Goal: Check status: Check status

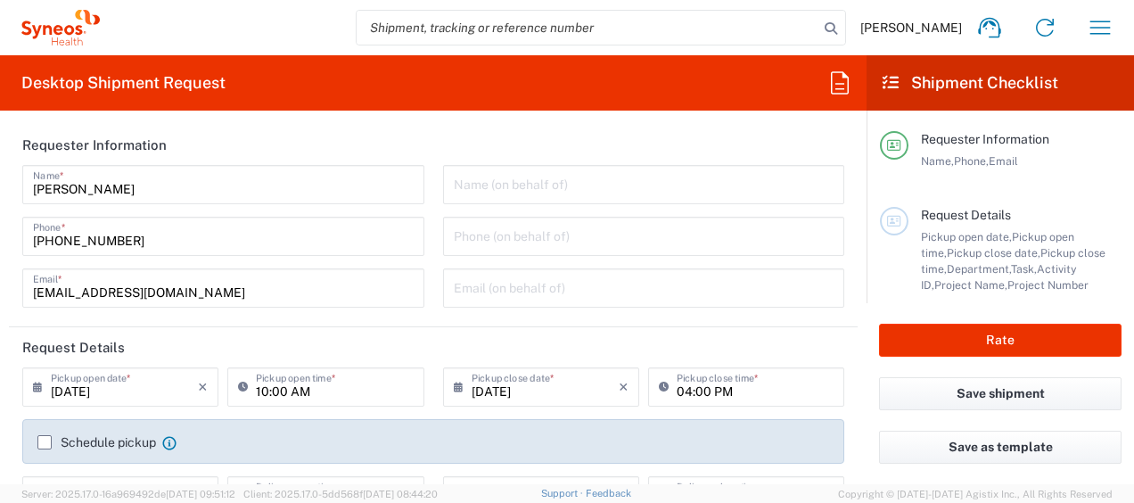
type input "8350"
type input "[GEOGRAPHIC_DATA]"
type input "Syneos Health Ukraine, LLC"
click at [1109, 25] on icon "button" at bounding box center [1100, 27] width 29 height 29
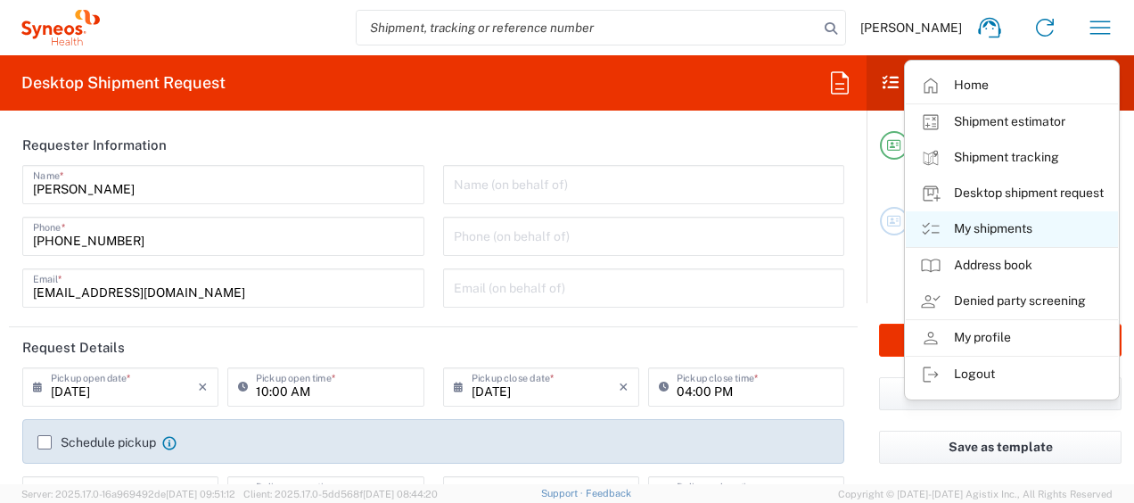
click at [986, 223] on link "My shipments" at bounding box center [1012, 229] width 212 height 36
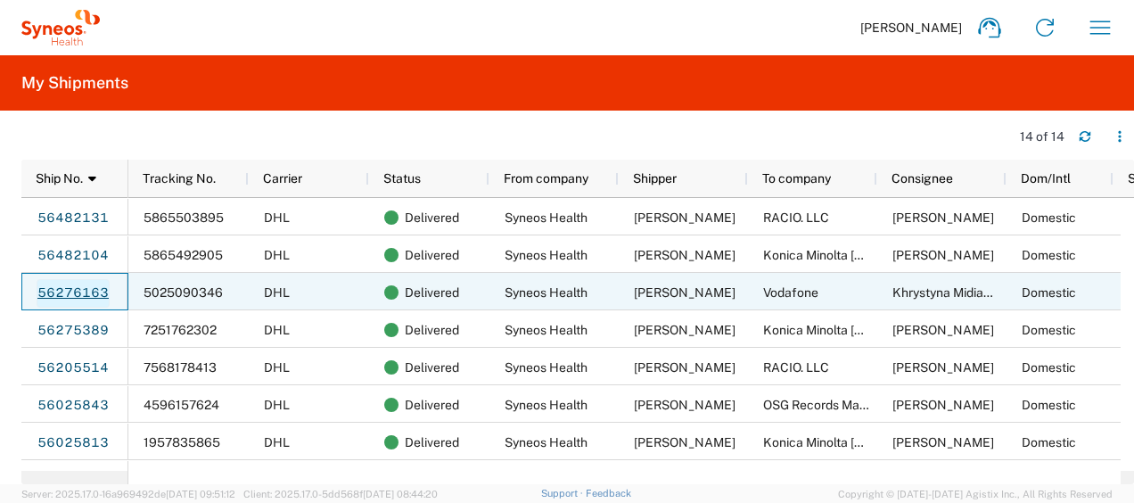
click at [87, 292] on link "56276163" at bounding box center [73, 293] width 73 height 29
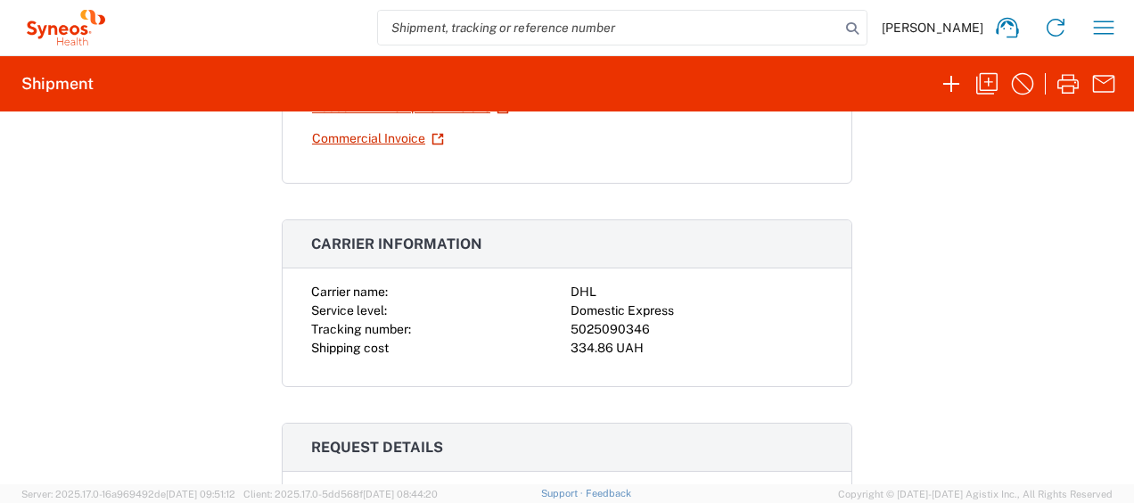
scroll to position [375, 0]
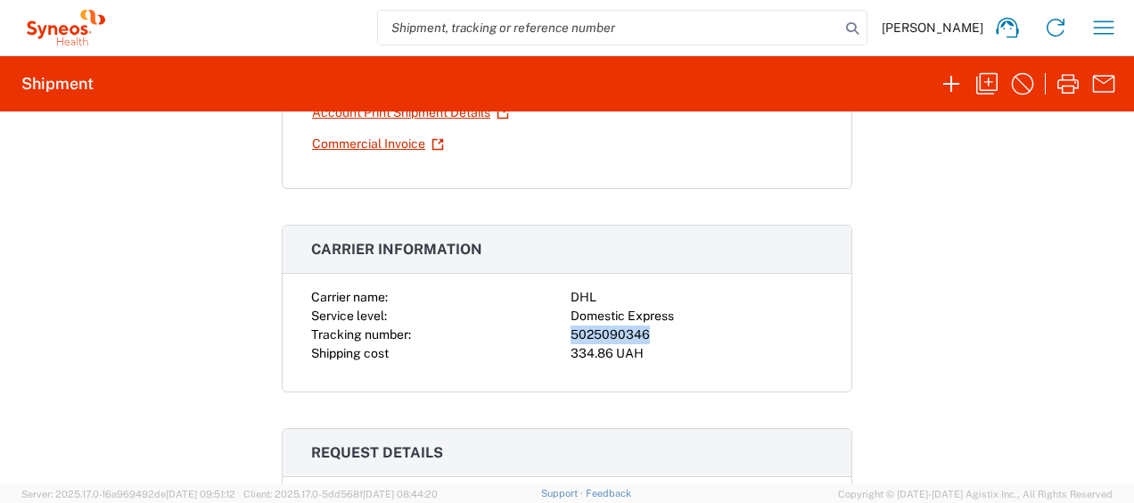
drag, startPoint x: 644, startPoint y: 330, endPoint x: 540, endPoint y: 331, distance: 104.3
click at [540, 331] on div "Carrier name: DHL Service level: Domestic Express Tracking number: 5025090346 S…" at bounding box center [567, 325] width 512 height 75
copy div "5025090346"
click at [791, 334] on div "5025090346" at bounding box center [697, 334] width 252 height 19
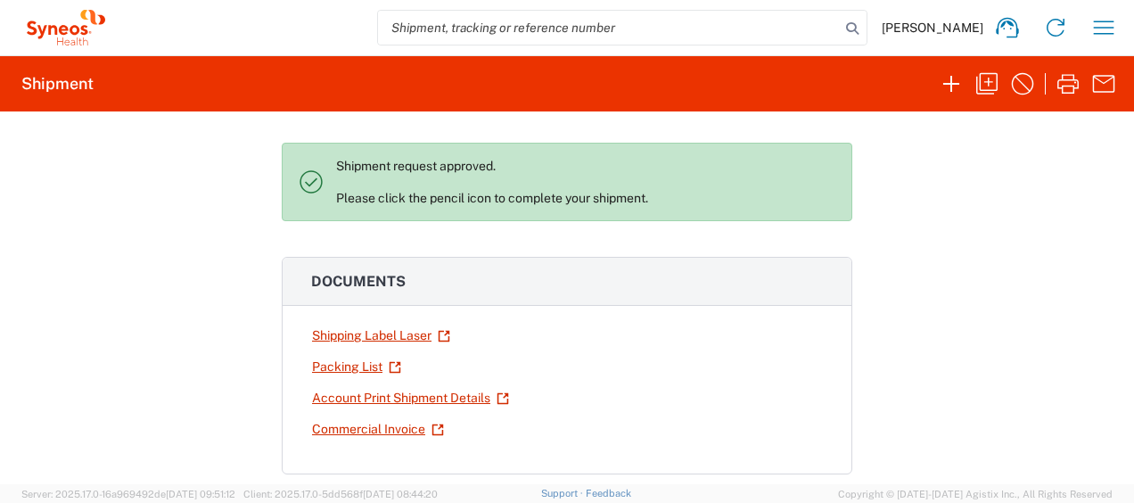
scroll to position [0, 0]
